Goal: Task Accomplishment & Management: Manage account settings

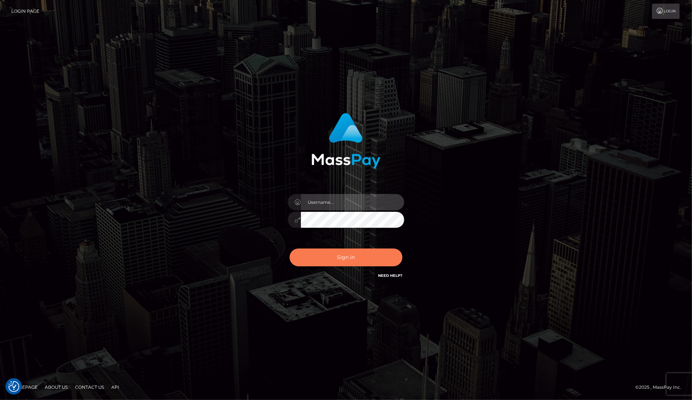
type input "dany baker boulanger"
click at [349, 266] on button "Sign in" at bounding box center [346, 258] width 113 height 18
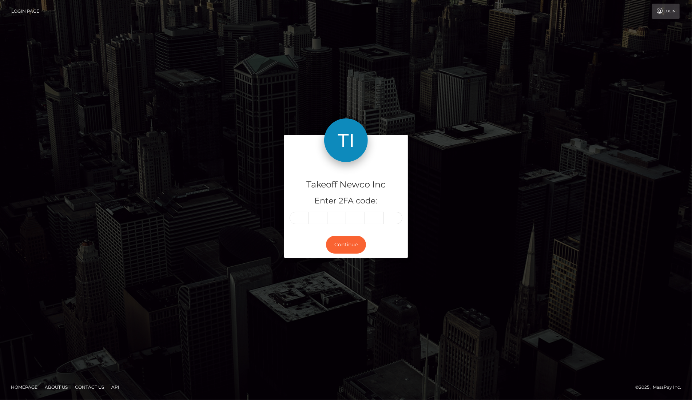
click at [304, 220] on input "text" at bounding box center [299, 218] width 19 height 12
type input "3"
type input "1"
type input "6"
type input "3"
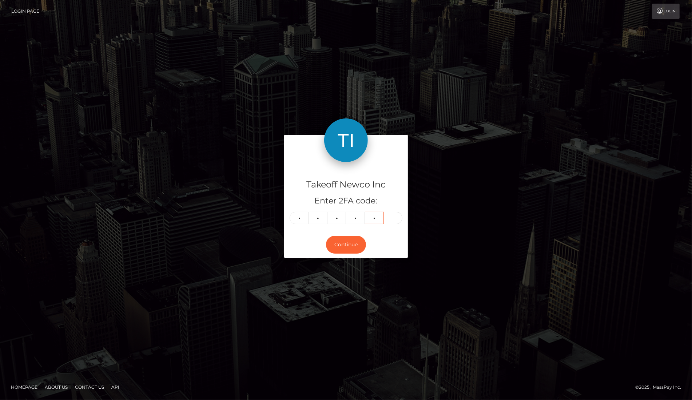
type input "3"
type input "2"
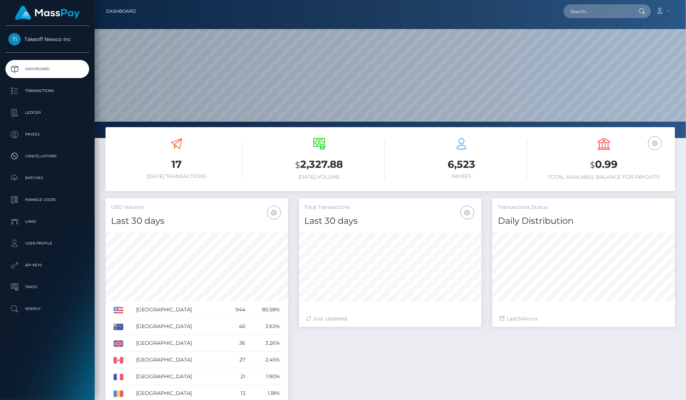
scroll to position [128, 182]
click at [609, 13] on input "text" at bounding box center [597, 11] width 68 height 14
paste input "RxYXl8ppNhMZnGBtoNlnk5qC0Ut2"
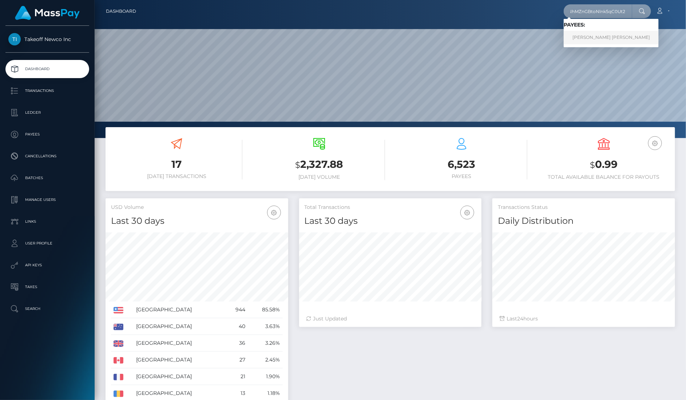
type input "RxYXl8ppNhMZnGBtoNlnk5qC0Ut2"
click at [611, 33] on link "KANIYA XIOMARA DILLARD" at bounding box center [610, 37] width 95 height 13
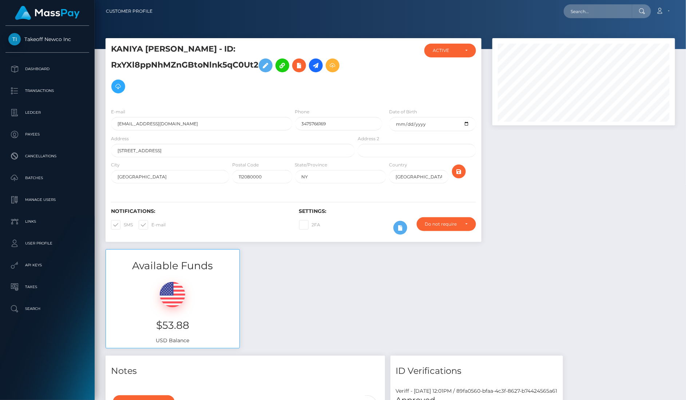
scroll to position [87, 182]
drag, startPoint x: 338, startPoint y: 121, endPoint x: 285, endPoint y: 120, distance: 52.7
click at [285, 120] on div "E-mail bracefacekayy377@gmail.com Phone 3475766169 Date of Birth 2003-11-05" at bounding box center [293, 121] width 376 height 27
paste input "570)202-0898"
click at [310, 123] on input "570)202-0898" at bounding box center [338, 123] width 87 height 13
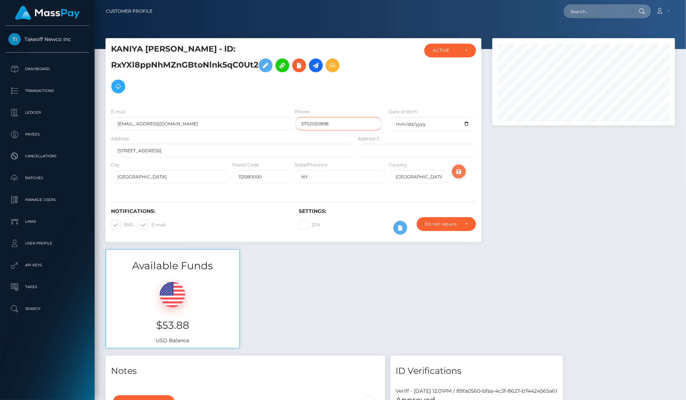
type input "5702020898"
click at [458, 167] on icon "submit" at bounding box center [458, 171] width 9 height 9
click at [612, 9] on input "text" at bounding box center [597, 11] width 68 height 14
paste input "3rRKV7qDdWUlYVvzLFUlxXaxxkD3"
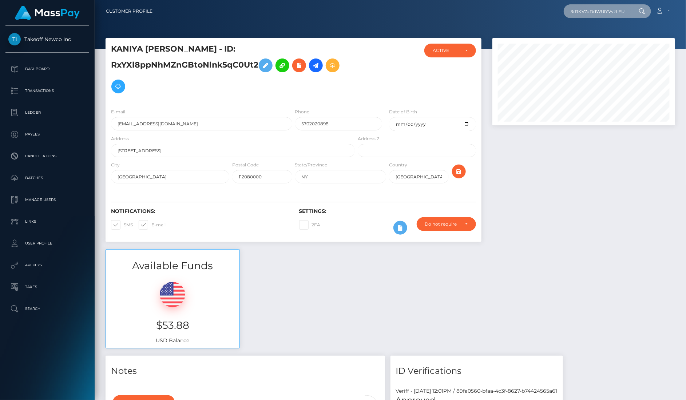
scroll to position [0, 25]
type input "3rRKV7qDdWUlYVvzLFUlxXaxxkD3"
click at [601, 37] on link "[PERSON_NAME]" at bounding box center [592, 37] width 58 height 13
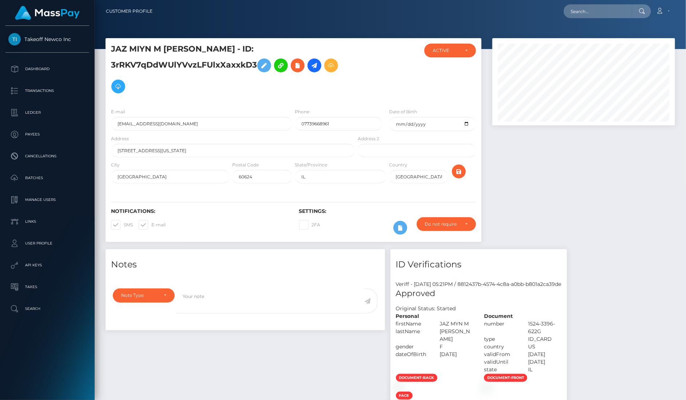
scroll to position [87, 182]
click at [304, 123] on input "07739668961" at bounding box center [338, 123] width 87 height 13
type input "7739668961"
click at [454, 171] on icon "submit" at bounding box center [458, 171] width 9 height 9
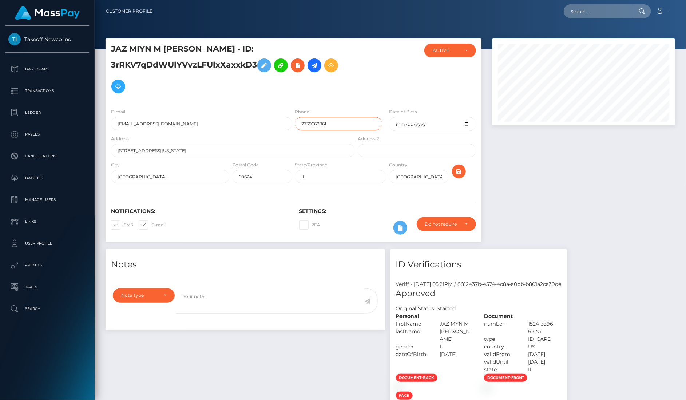
drag, startPoint x: 341, startPoint y: 119, endPoint x: 360, endPoint y: 130, distance: 22.3
click at [360, 130] on div "Phone 7739668961" at bounding box center [341, 121] width 94 height 27
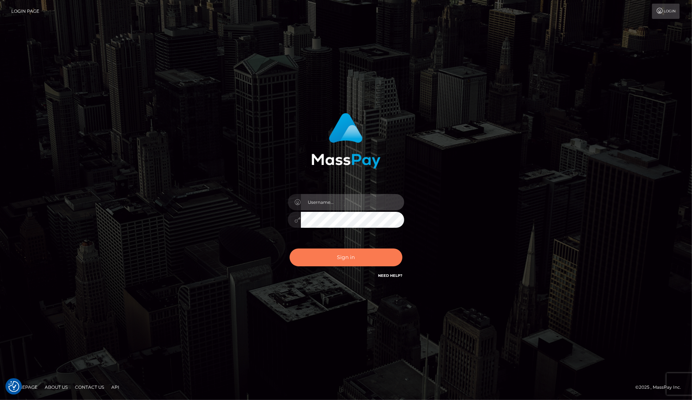
type input "dany baker boulanger"
click at [364, 262] on button "Sign in" at bounding box center [346, 258] width 113 height 18
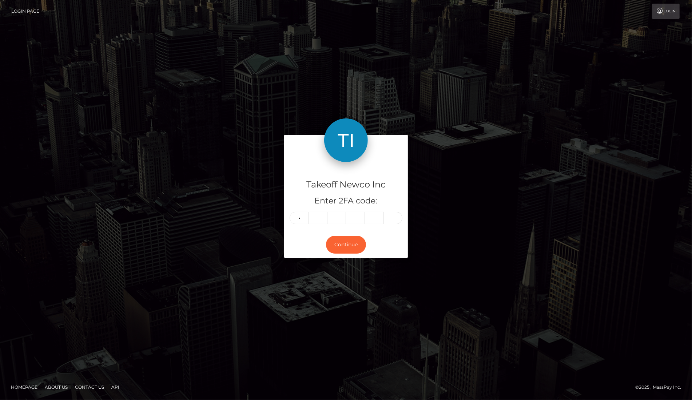
type input "3"
type input "4"
type input "0"
type input "6"
type input "9"
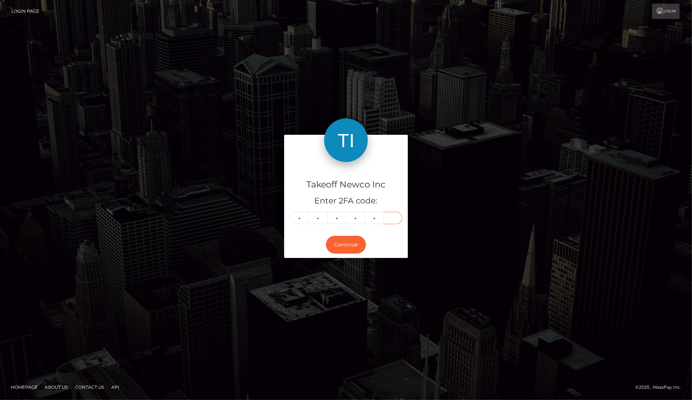
type input "2"
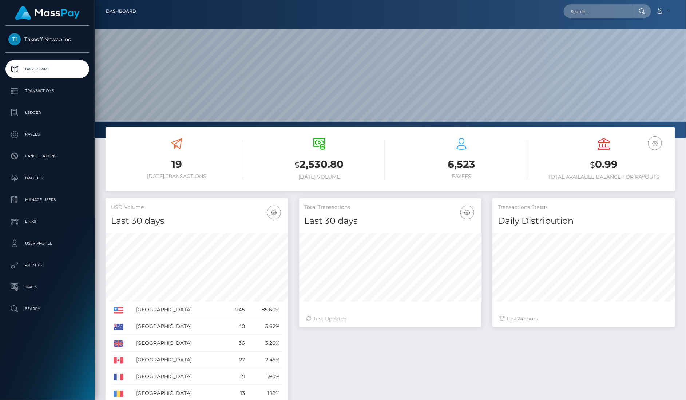
scroll to position [128, 182]
click at [592, 9] on input "text" at bounding box center [597, 11] width 68 height 14
paste input "FdjQJqpqs8QIW9hwtM60yWovf8t2"
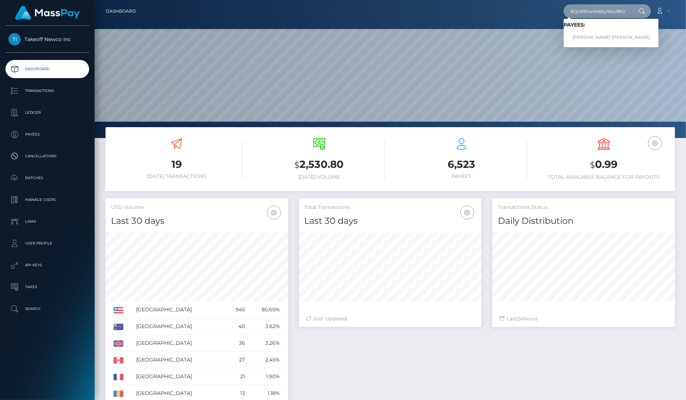
type input "FdjQJqpqs8QIW9hwtM60yWovf8t2"
click at [592, 37] on link "BREEANNA NICOLE HASKEW" at bounding box center [610, 37] width 95 height 13
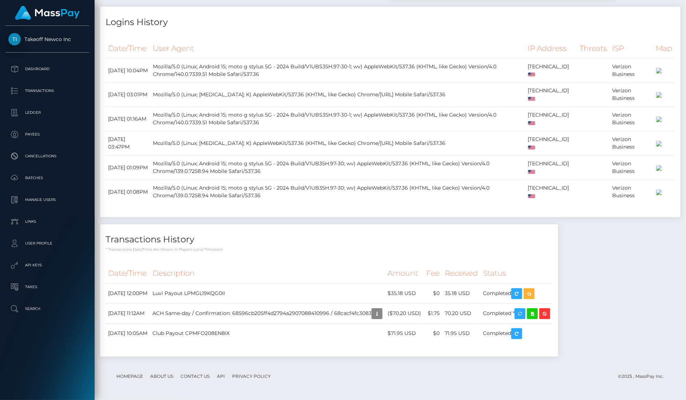
scroll to position [1047, 0]
